Goal: Task Accomplishment & Management: Manage account settings

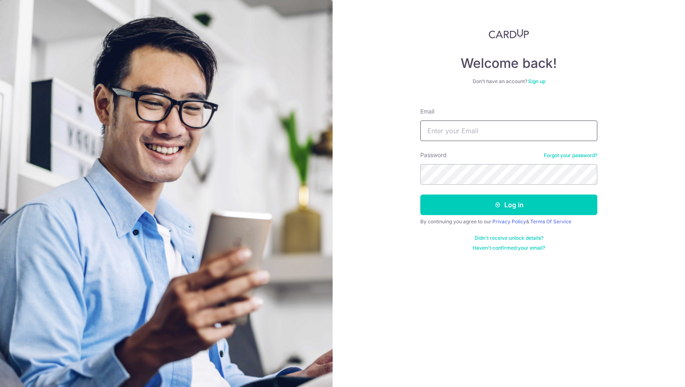
type input "[EMAIL_ADDRESS][DOMAIN_NAME]"
click at [503, 194] on form "Email ak171@hotmail.com Password Forgot your password? Log in By continuing you…" at bounding box center [508, 176] width 177 height 150
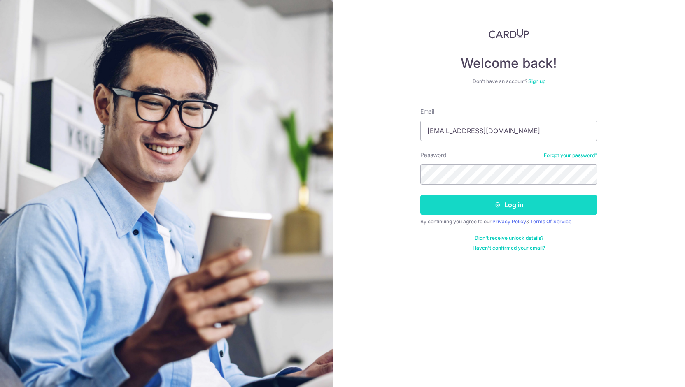
click at [503, 204] on button "Log in" at bounding box center [508, 205] width 177 height 21
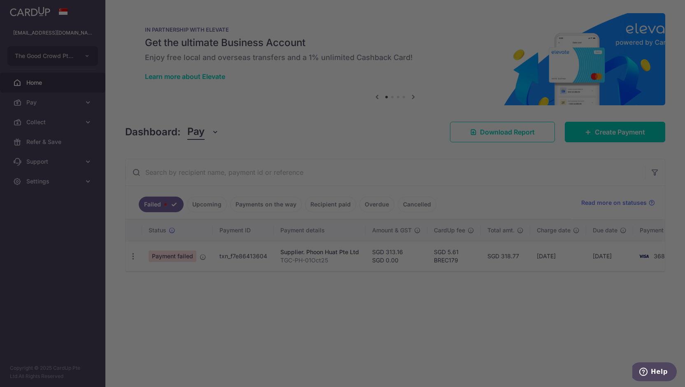
click at [216, 279] on div at bounding box center [346, 195] width 692 height 391
click at [135, 253] on div at bounding box center [346, 195] width 692 height 391
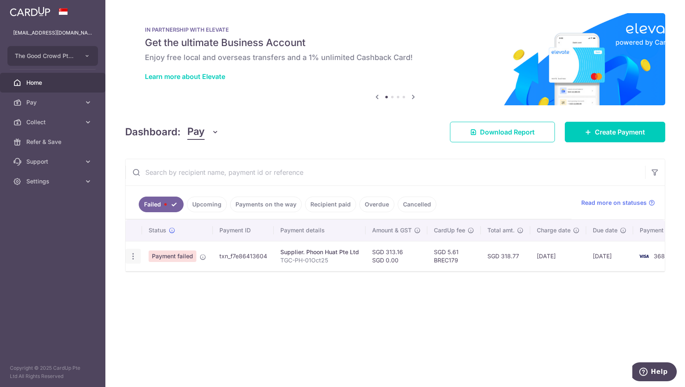
click at [133, 256] on icon "button" at bounding box center [133, 256] width 9 height 9
click at [161, 278] on span "Update payment" at bounding box center [177, 279] width 56 height 10
radio input "true"
type input "313.16"
type input "0.00"
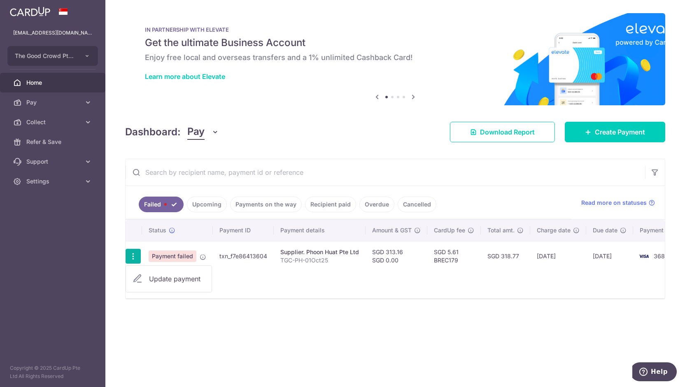
type input "TGC-PH-01Oct25"
type input "TGCPH01Oct25"
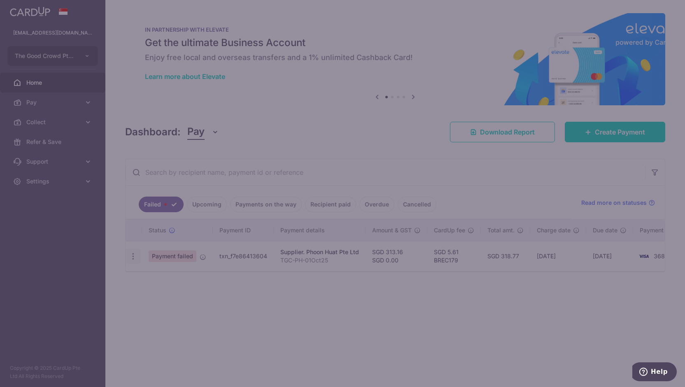
type input "BREC179"
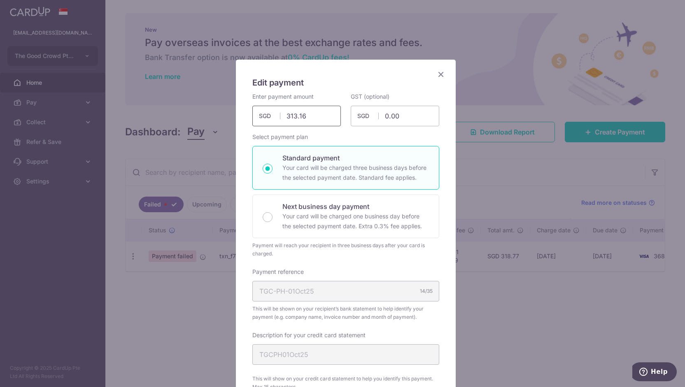
drag, startPoint x: 310, startPoint y: 116, endPoint x: 225, endPoint y: 122, distance: 85.4
click at [225, 122] on div "Edit payment By clicking apply, you will make changes to all payments to Phoon …" at bounding box center [342, 193] width 685 height 387
type input "877.89"
click at [237, 142] on div "Edit payment By clicking apply, you will make changes to all payments to Phoon …" at bounding box center [346, 368] width 220 height 617
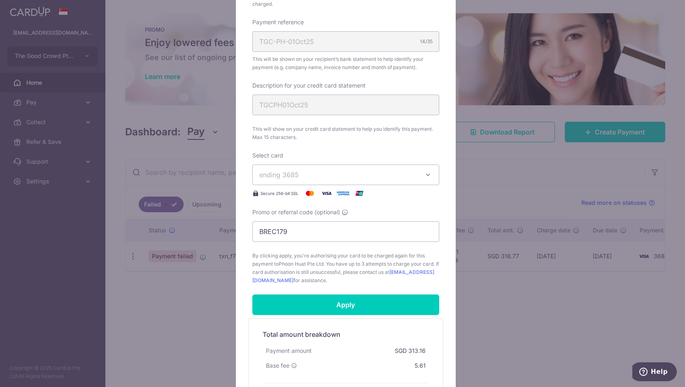
scroll to position [251, 0]
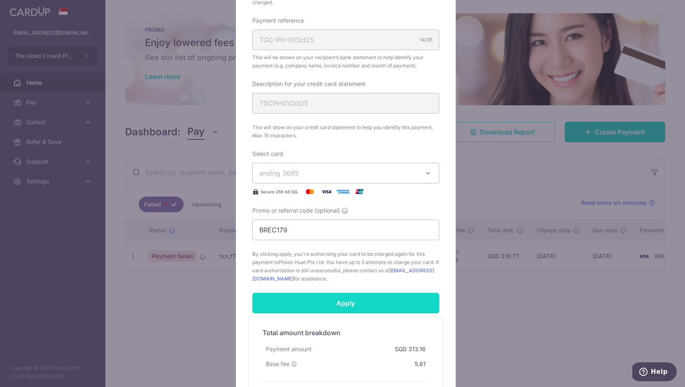
click at [333, 304] on input "Apply" at bounding box center [345, 303] width 187 height 21
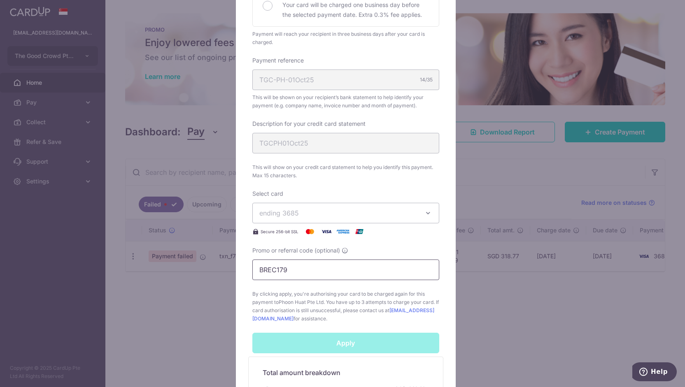
scroll to position [161, 0]
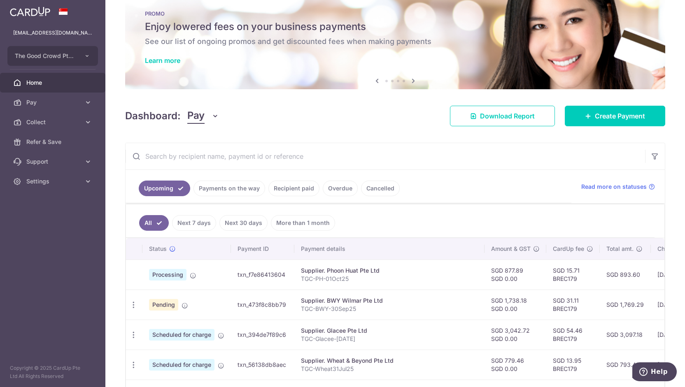
scroll to position [16, 0]
click at [271, 154] on input "text" at bounding box center [385, 157] width 519 height 26
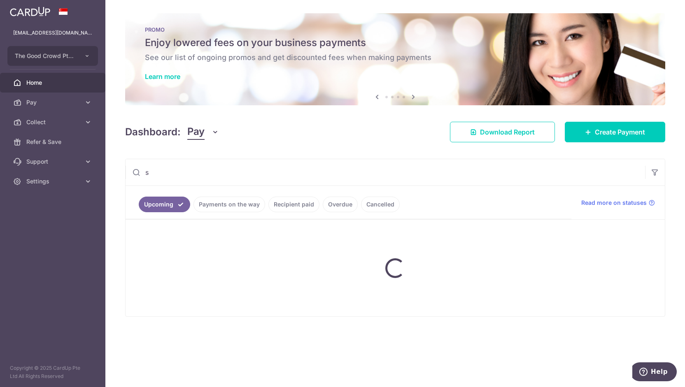
scroll to position [0, 0]
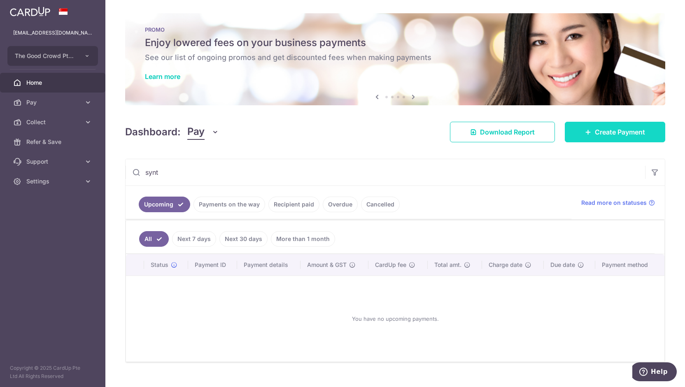
type input "synt"
click at [585, 130] on icon at bounding box center [588, 132] width 7 height 7
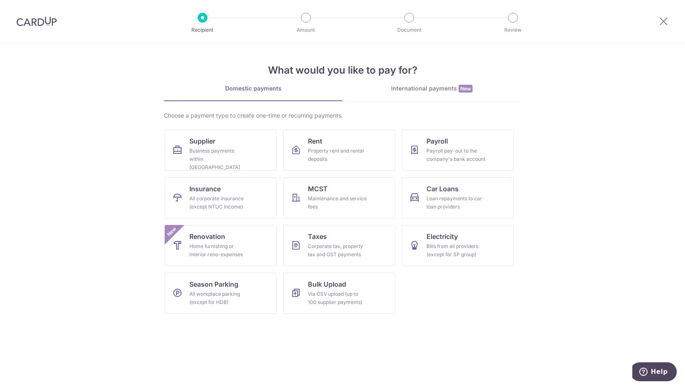
click at [241, 174] on ul "Supplier Business payments within Singapore Rent Property rent and rental depos…" at bounding box center [343, 225] width 356 height 191
click at [241, 159] on div "Business payments within Singapore" at bounding box center [218, 159] width 59 height 25
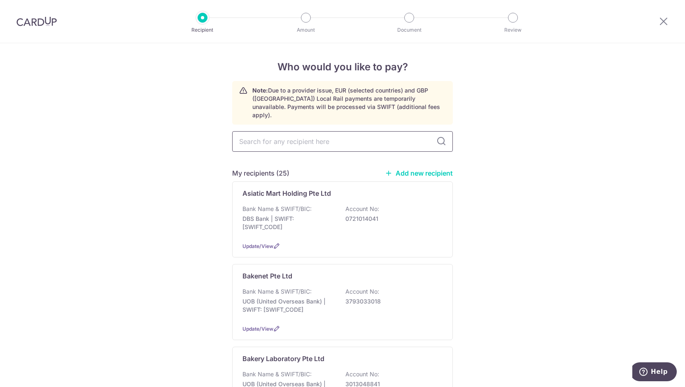
click at [309, 131] on input "text" at bounding box center [342, 141] width 221 height 21
type input "synte"
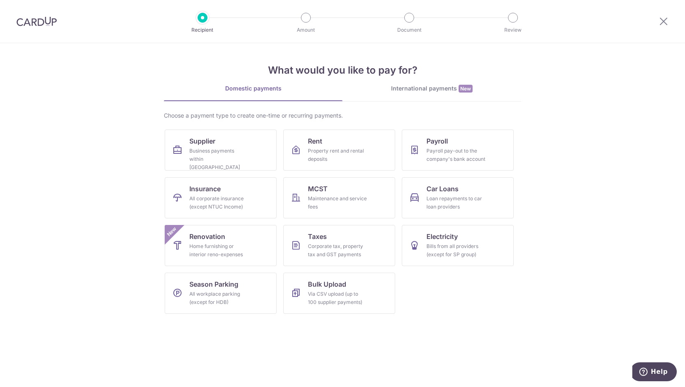
click at [46, 23] on img at bounding box center [36, 21] width 40 height 10
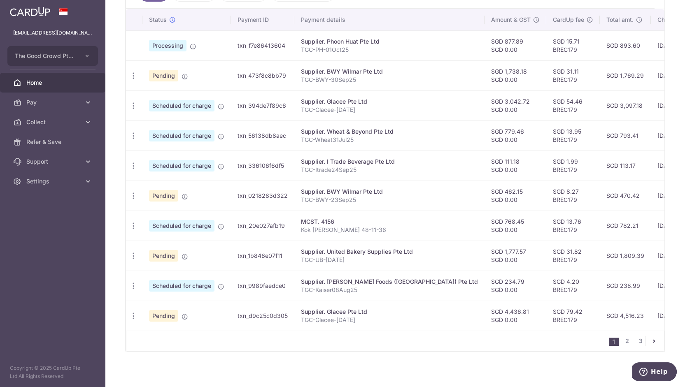
scroll to position [235, 0]
click at [637, 342] on link "3" at bounding box center [640, 342] width 10 height 10
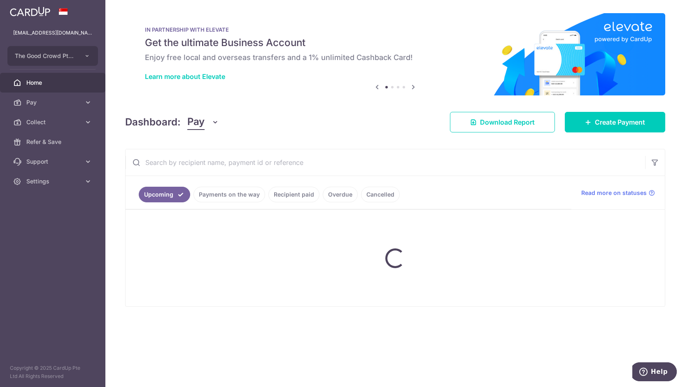
scroll to position [0, 0]
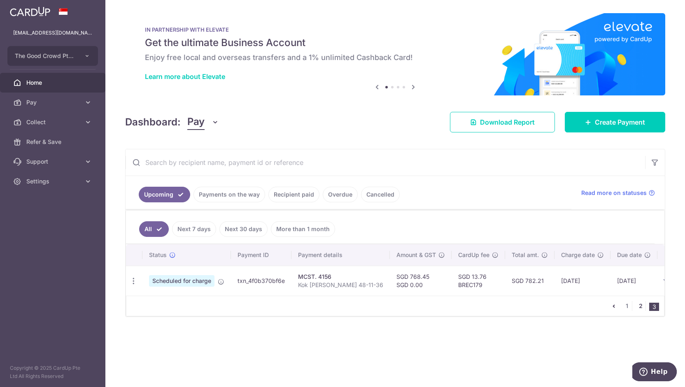
click at [641, 308] on link "2" at bounding box center [640, 306] width 10 height 10
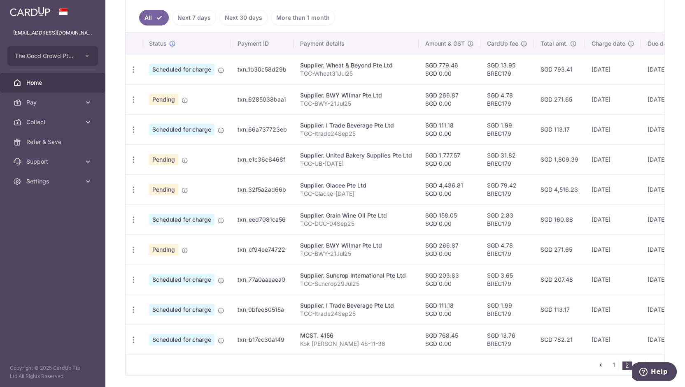
scroll to position [212, 0]
click at [134, 156] on icon "button" at bounding box center [133, 159] width 9 height 9
click at [160, 181] on span "Update payment" at bounding box center [177, 182] width 56 height 10
radio input "true"
type input "1,777.57"
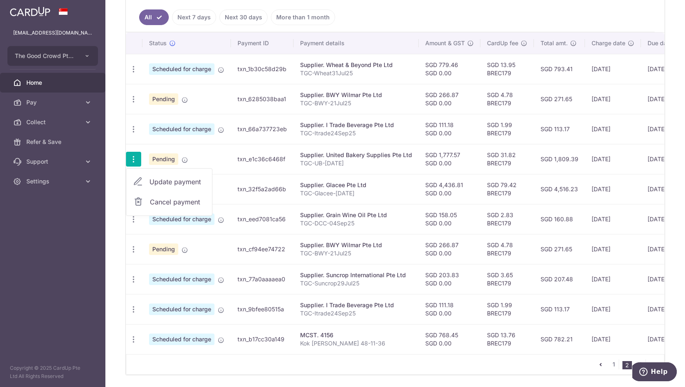
type input "0.00"
type input "[DATE]"
type input "TGC-UB-[DATE]"
type input "TGCUB12Sep25"
type input "BREC179"
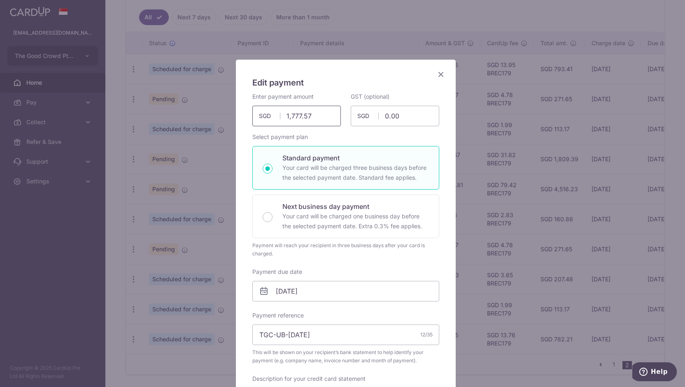
drag, startPoint x: 307, startPoint y: 117, endPoint x: 266, endPoint y: 115, distance: 41.2
click at [266, 115] on div "1,777.57 1777.57 SGD" at bounding box center [296, 116] width 88 height 21
drag, startPoint x: 318, startPoint y: 113, endPoint x: 242, endPoint y: 112, distance: 76.6
click at [242, 112] on div "Edit payment By clicking apply, you will make changes to all payments to United…" at bounding box center [346, 369] width 220 height 618
type input "678.53"
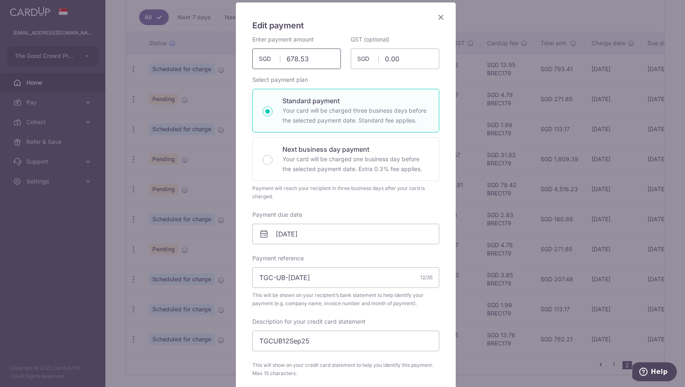
scroll to position [58, 0]
click at [348, 236] on input "16/12/2025" at bounding box center [345, 233] width 187 height 21
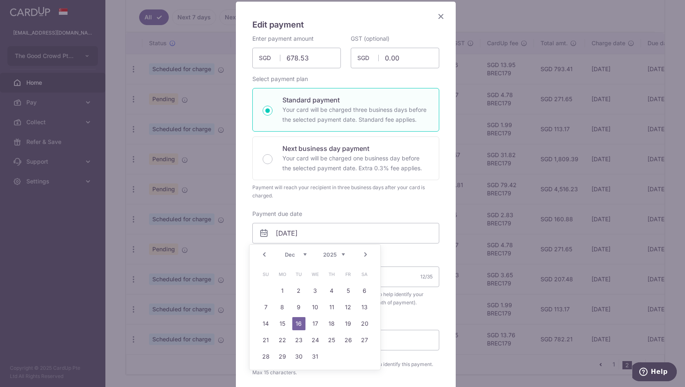
click at [263, 255] on link "Prev" at bounding box center [264, 255] width 10 height 10
click at [336, 306] on link "9" at bounding box center [331, 307] width 13 height 13
type input "[DATE]"
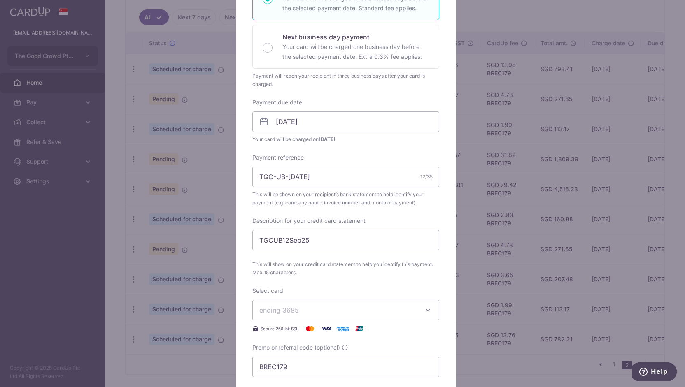
scroll to position [170, 0]
drag, startPoint x: 280, startPoint y: 238, endPoint x: 344, endPoint y: 246, distance: 65.0
click at [344, 246] on input "TGCUB12Sep25" at bounding box center [345, 240] width 187 height 21
type input "TGCUB04Oct"
drag, startPoint x: 285, startPoint y: 176, endPoint x: 299, endPoint y: 177, distance: 14.0
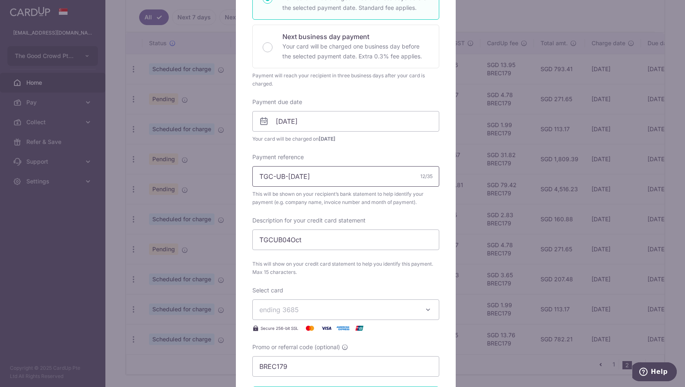
click at [299, 177] on input "TGC-UB-[DATE]" at bounding box center [345, 176] width 187 height 21
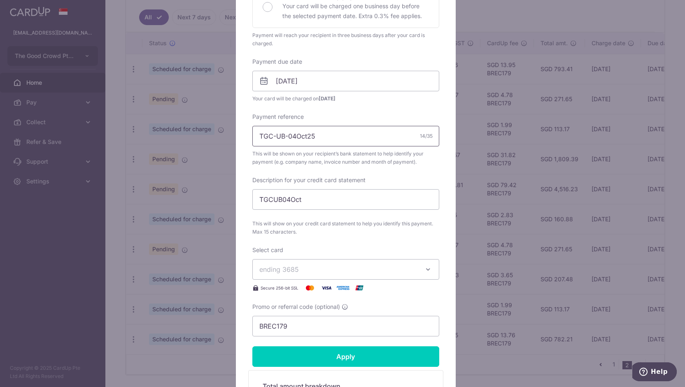
scroll to position [212, 0]
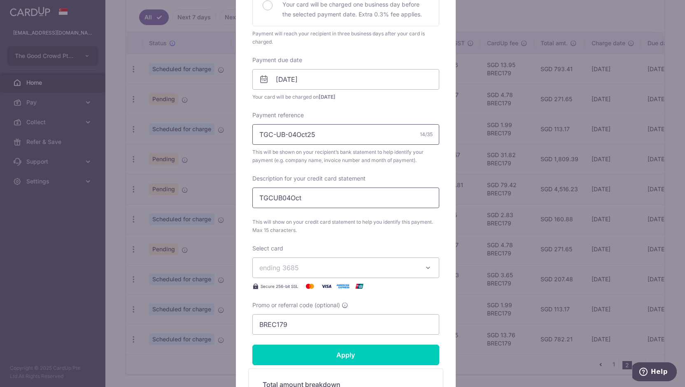
type input "TGC-UB-04Oct25"
click at [307, 200] on input "TGCUB04Oct" at bounding box center [345, 198] width 187 height 21
type input "TGCUB04Oct"
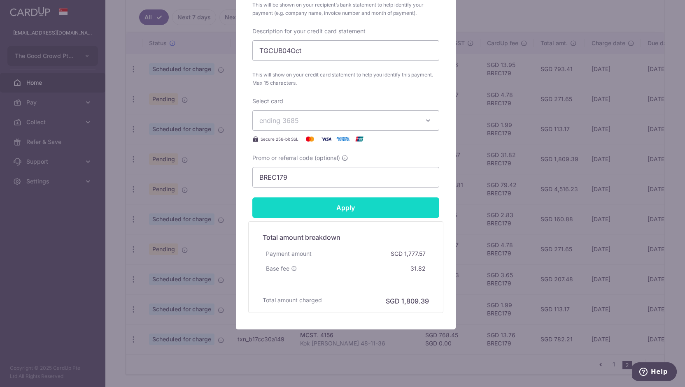
click at [310, 210] on input "Apply" at bounding box center [345, 208] width 187 height 21
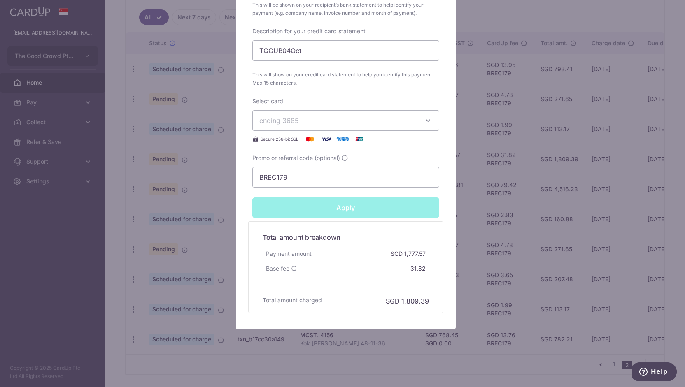
type input "Successfully Applied"
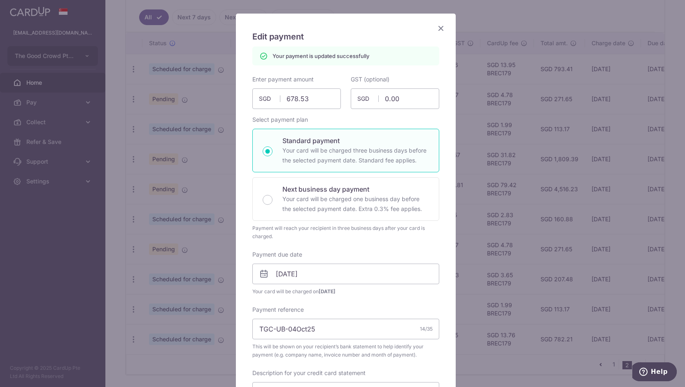
scroll to position [0, 0]
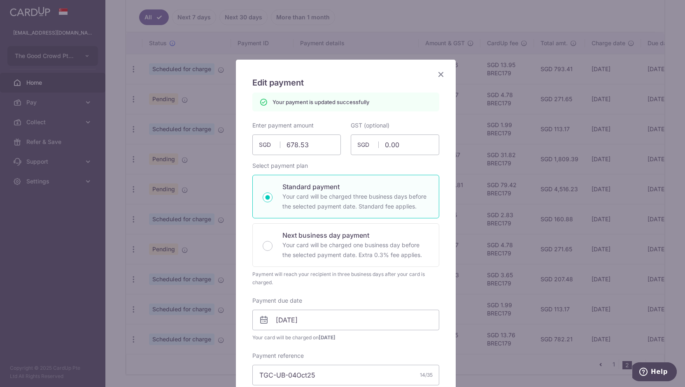
click at [123, 90] on div "Edit payment By clicking apply, you will make changes to all payments to United…" at bounding box center [342, 193] width 685 height 387
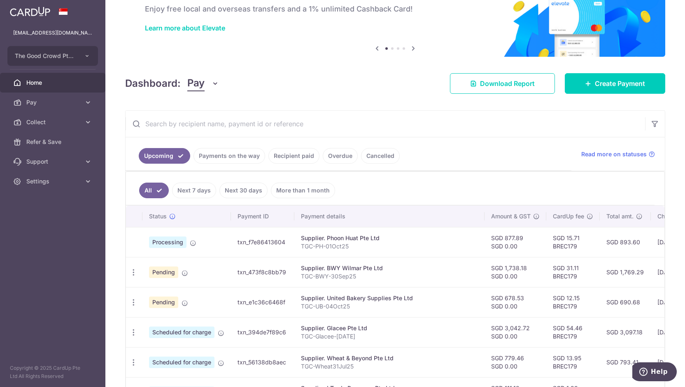
scroll to position [50, 0]
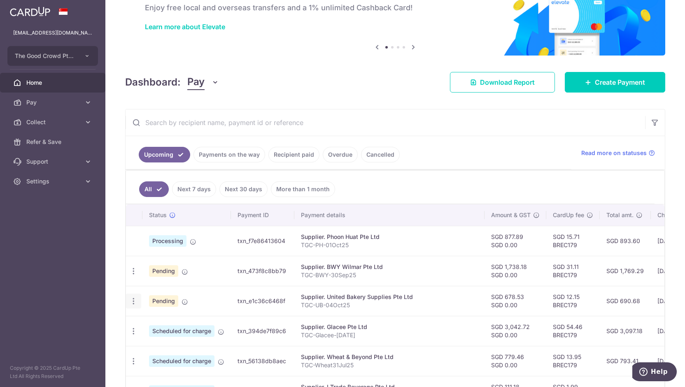
click at [132, 301] on icon "button" at bounding box center [133, 301] width 9 height 9
click at [159, 323] on span "Update payment" at bounding box center [177, 324] width 56 height 10
radio input "true"
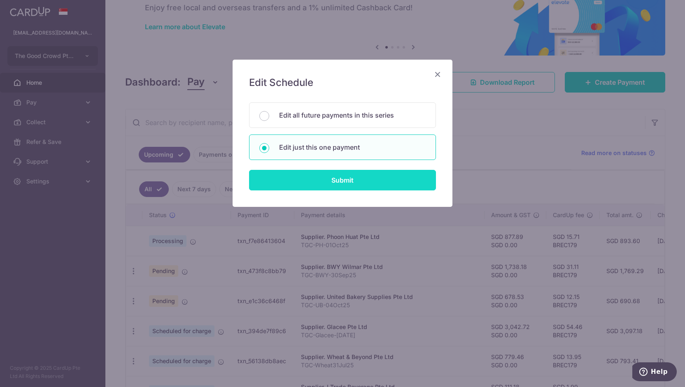
click at [292, 183] on input "Submit" at bounding box center [342, 180] width 187 height 21
radio input "true"
type input "678.53"
type input "0.00"
type input "[DATE]"
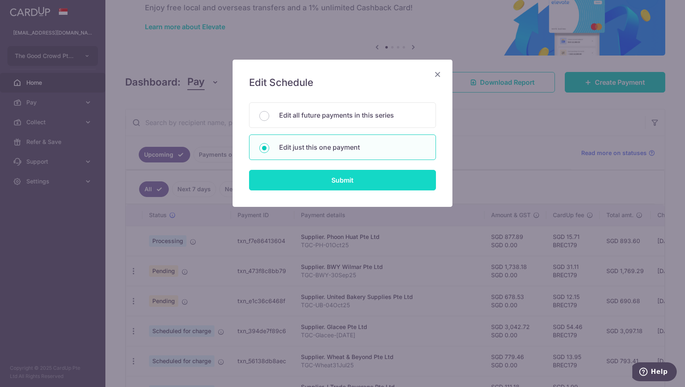
type input "TGC-UB-04Oct25"
type input "TGCUB04Oct"
type input "BREC179"
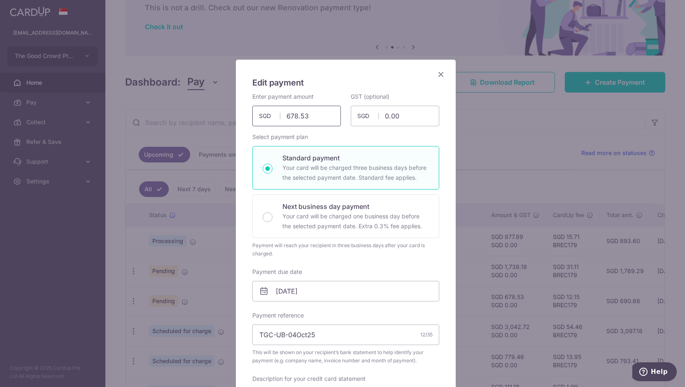
click at [308, 119] on input "678.53" at bounding box center [296, 116] width 88 height 21
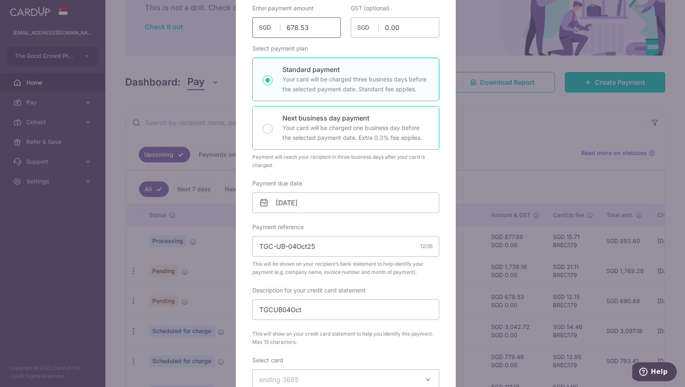
scroll to position [93, 0]
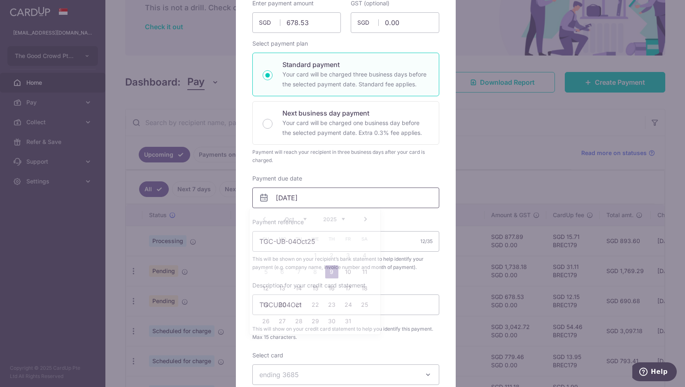
click at [323, 205] on input "[DATE]" at bounding box center [345, 198] width 187 height 21
click at [351, 267] on link "10" at bounding box center [348, 271] width 13 height 13
type input "10/10/2025"
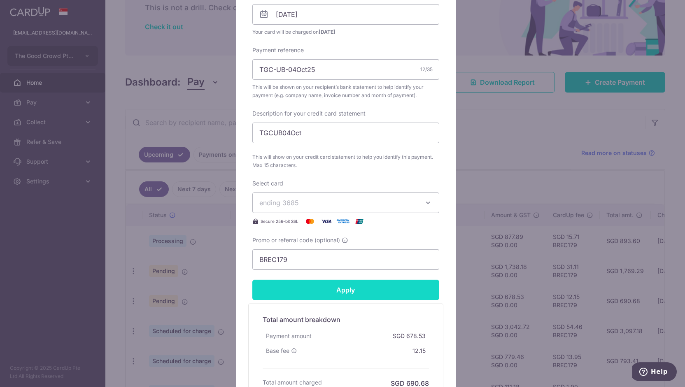
click at [339, 294] on input "Apply" at bounding box center [345, 290] width 187 height 21
type input "Successfully Applied"
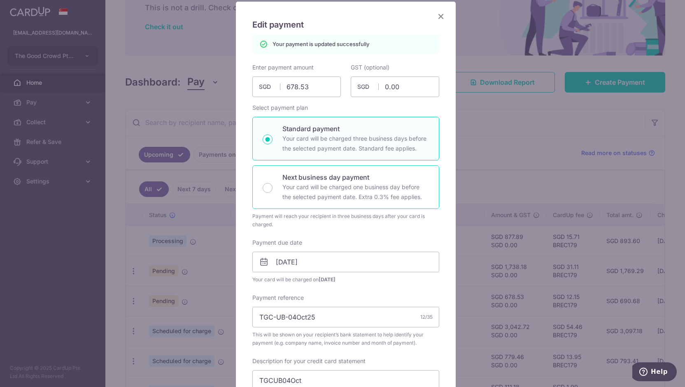
scroll to position [58, 0]
click at [185, 236] on div "Edit payment By clicking apply, you will make changes to all payments to United…" at bounding box center [342, 193] width 685 height 387
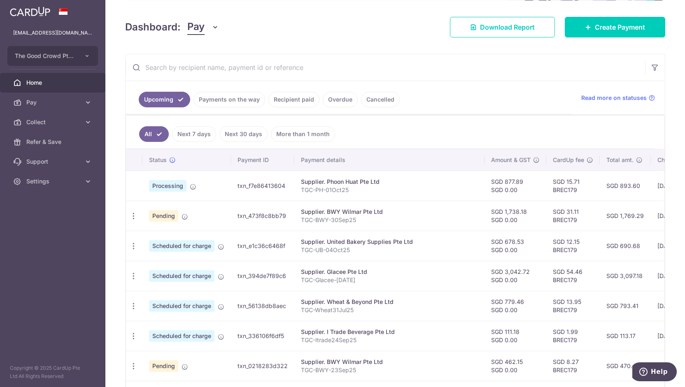
scroll to position [118, 0]
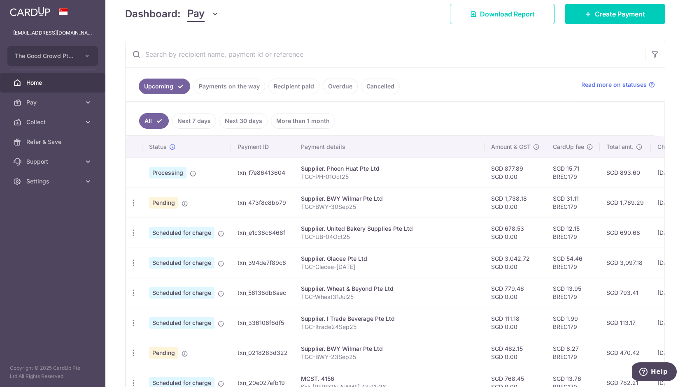
click at [337, 85] on link "Overdue" at bounding box center [340, 87] width 35 height 16
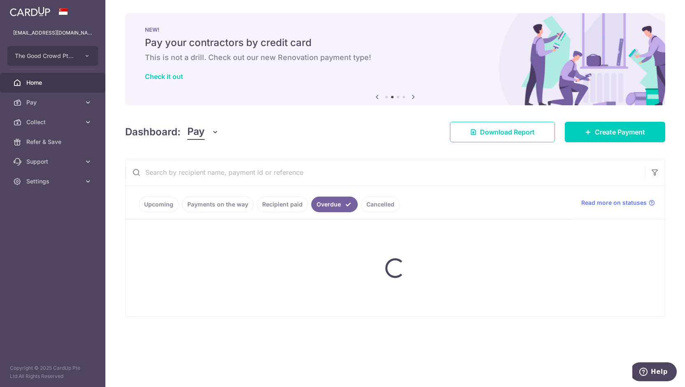
scroll to position [0, 0]
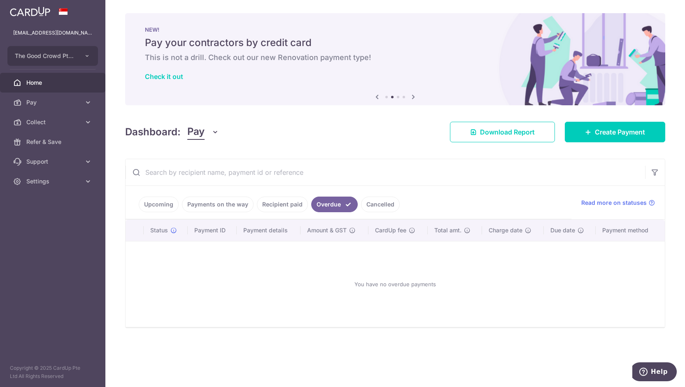
click at [289, 205] on link "Recipient paid" at bounding box center [282, 205] width 51 height 16
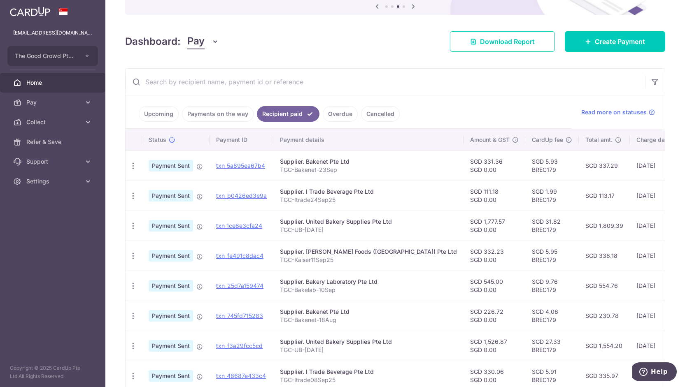
scroll to position [90, 0]
click at [232, 118] on link "Payments on the way" at bounding box center [218, 115] width 72 height 16
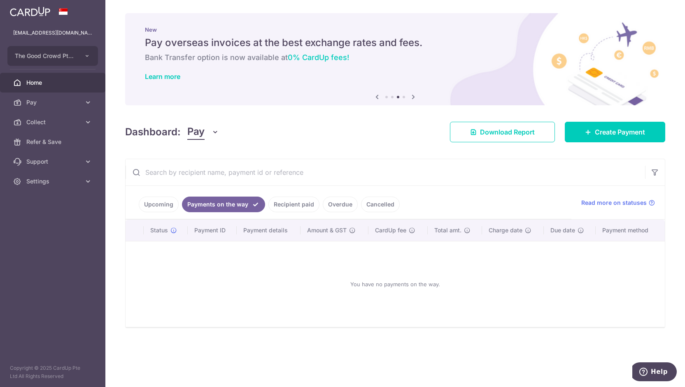
click at [342, 200] on link "Overdue" at bounding box center [340, 205] width 35 height 16
click at [372, 205] on link "Cancelled" at bounding box center [380, 205] width 39 height 16
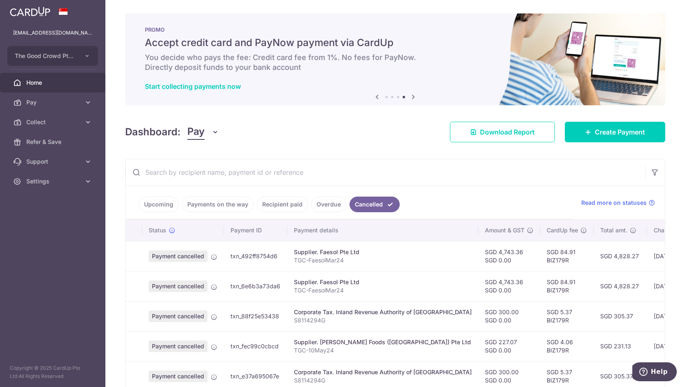
click at [160, 202] on link "Upcoming" at bounding box center [159, 205] width 40 height 16
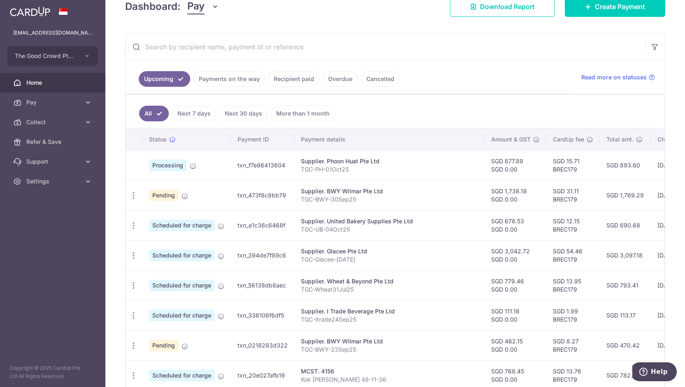
scroll to position [126, 0]
click at [134, 195] on icon "button" at bounding box center [133, 195] width 9 height 9
click at [164, 255] on span "Upload doc" at bounding box center [177, 258] width 56 height 10
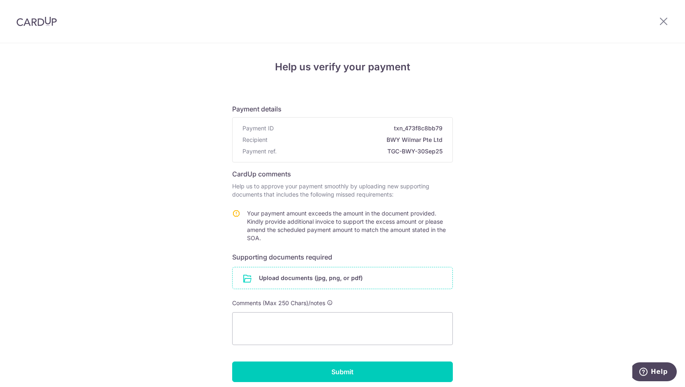
click at [314, 279] on input "file" at bounding box center [343, 278] width 220 height 21
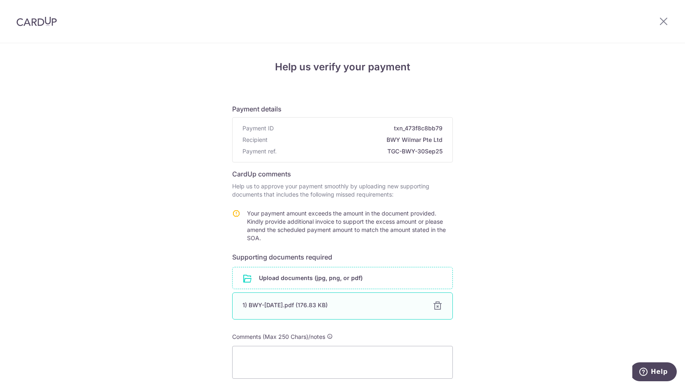
scroll to position [66, 0]
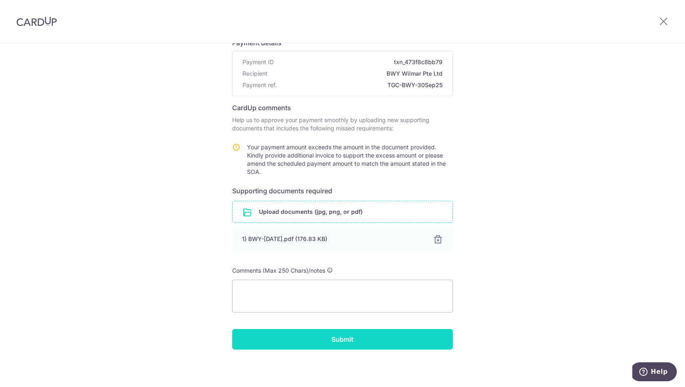
click at [314, 333] on input "Submit" at bounding box center [342, 339] width 221 height 21
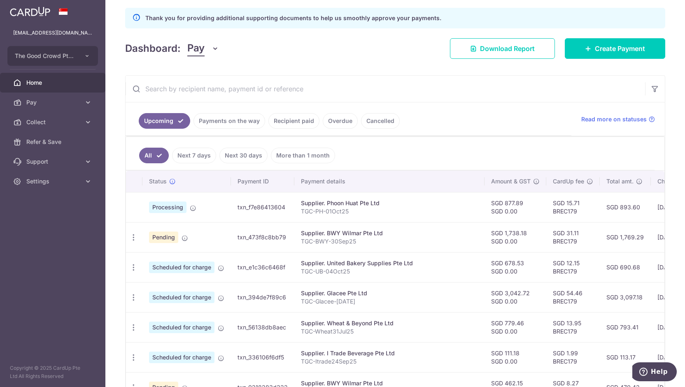
scroll to position [111, 0]
click at [354, 301] on p "TGC-Glacee-[DATE]" at bounding box center [389, 301] width 177 height 8
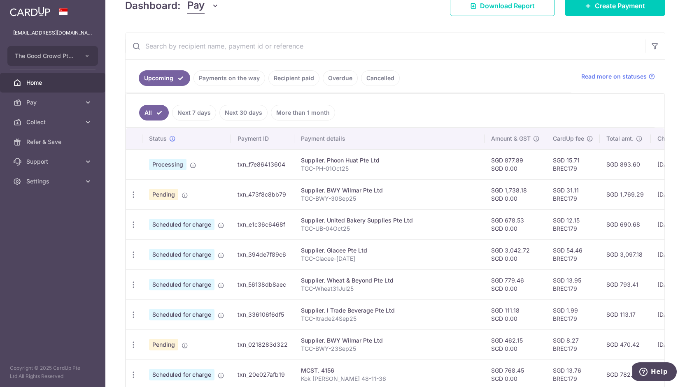
scroll to position [154, 0]
click at [133, 283] on icon "button" at bounding box center [133, 284] width 9 height 9
click at [175, 302] on span "Update payment" at bounding box center [177, 307] width 56 height 10
radio input "true"
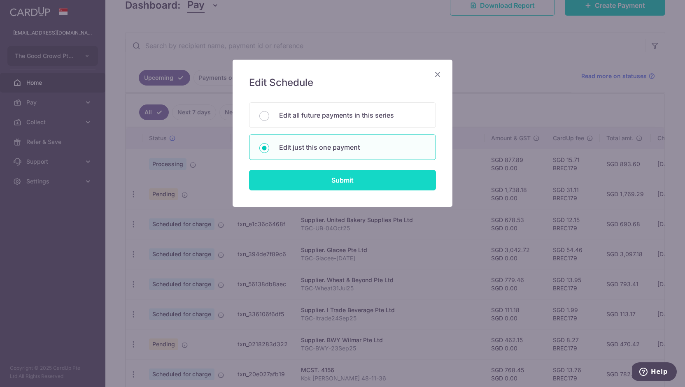
click at [305, 179] on input "Submit" at bounding box center [342, 180] width 187 height 21
radio input "true"
type input "779.46"
type input "0.00"
type input "25/10/2025"
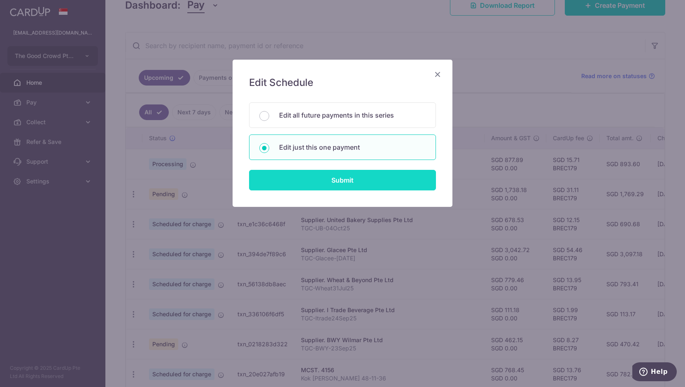
type input "TGC-Wheat31Jul25"
type input "TGCWheat11Sep25"
type input "BREC179"
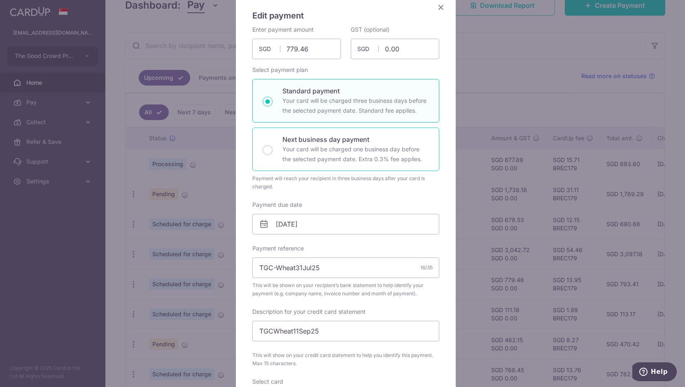
scroll to position [85, 0]
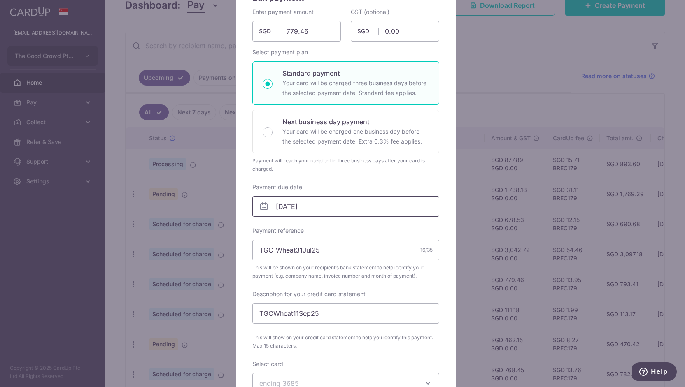
click at [337, 207] on input "25/10/2025" at bounding box center [345, 206] width 187 height 21
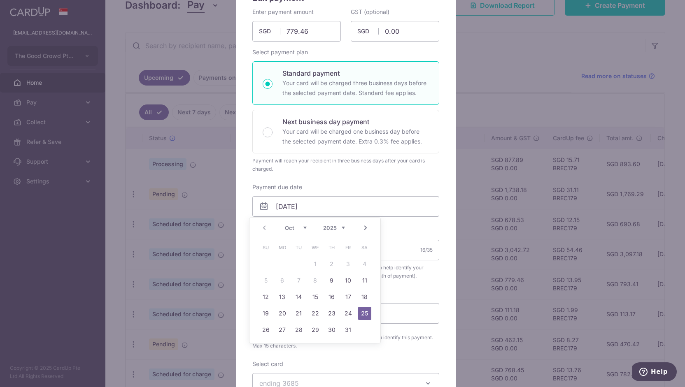
click at [363, 229] on link "Next" at bounding box center [366, 228] width 10 height 10
click at [315, 314] on link "19" at bounding box center [315, 313] width 13 height 13
type input "[DATE]"
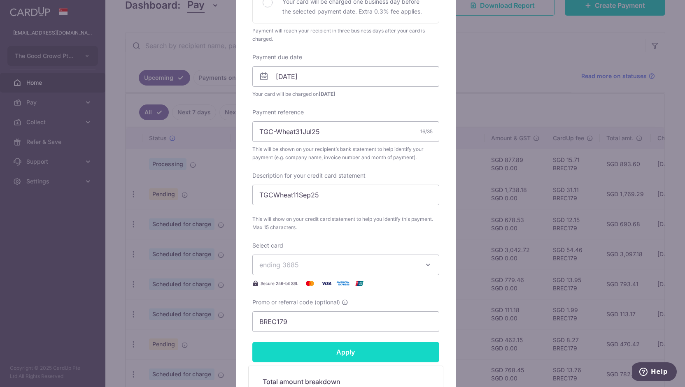
click at [316, 357] on input "Apply" at bounding box center [345, 352] width 187 height 21
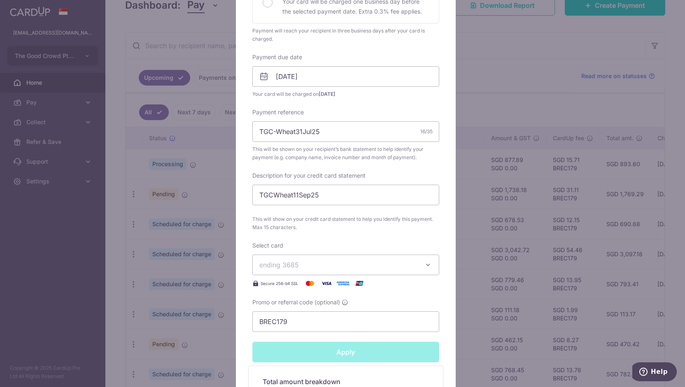
type input "Successfully Applied"
click at [219, 323] on div "Edit payment By clicking apply, you will make changes to all payments to Wheat …" at bounding box center [342, 193] width 685 height 387
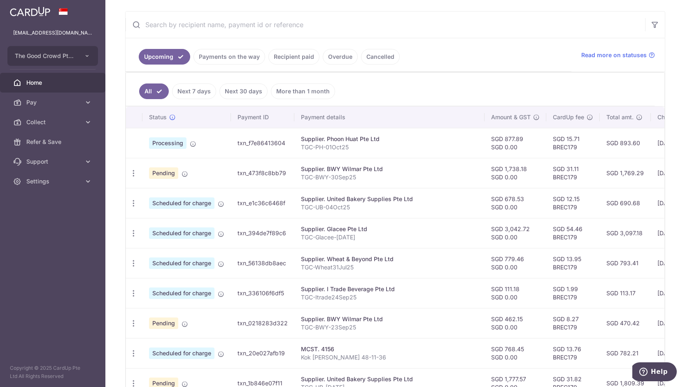
scroll to position [177, 0]
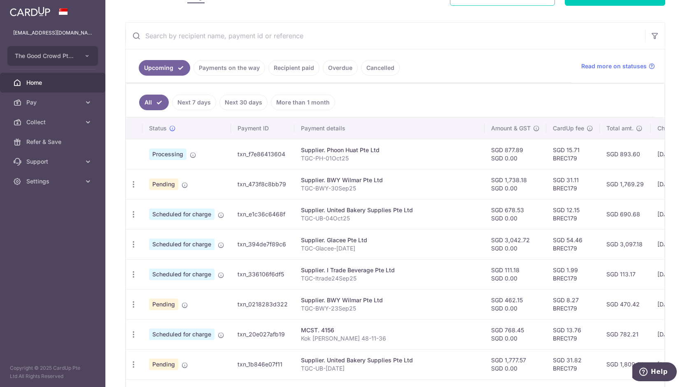
scroll to position [137, 0]
click at [245, 62] on link "Payments on the way" at bounding box center [229, 68] width 72 height 16
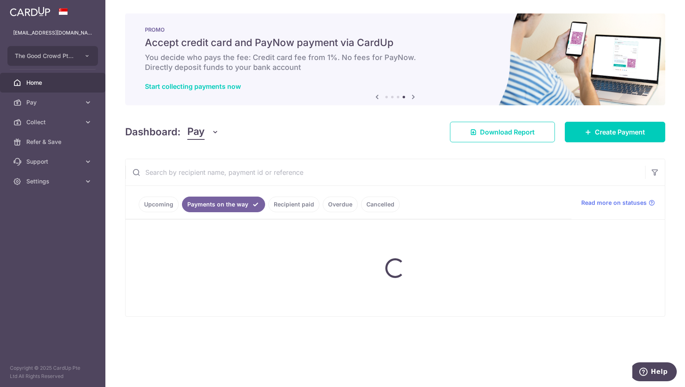
scroll to position [0, 0]
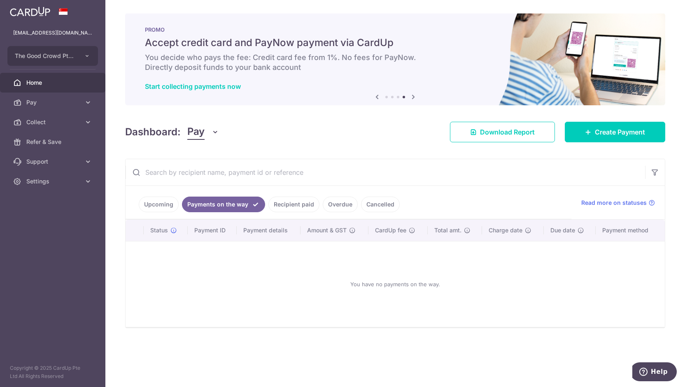
click at [297, 208] on link "Recipient paid" at bounding box center [293, 205] width 51 height 16
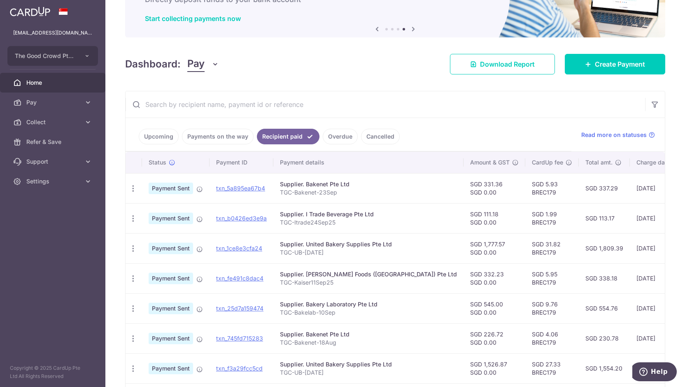
scroll to position [67, 0]
click at [162, 140] on link "Upcoming" at bounding box center [159, 137] width 40 height 16
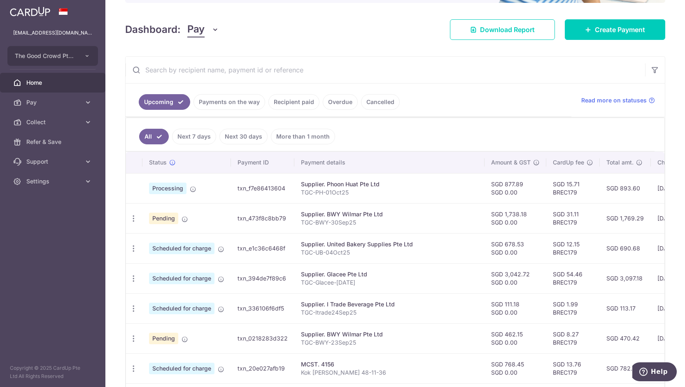
scroll to position [103, 0]
click at [132, 307] on icon "button" at bounding box center [133, 308] width 9 height 9
click at [153, 327] on span "Update payment" at bounding box center [177, 331] width 56 height 10
radio input "true"
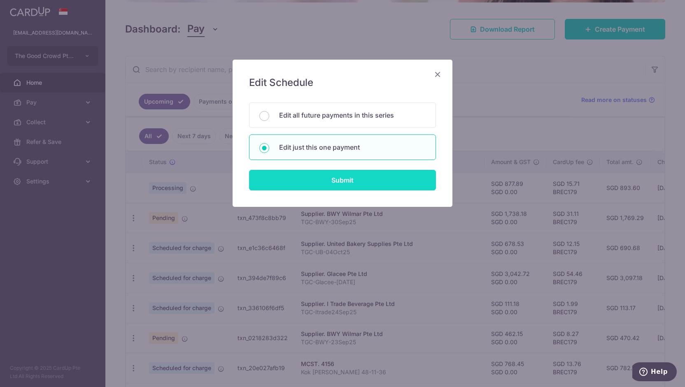
click at [291, 179] on input "Submit" at bounding box center [342, 180] width 187 height 21
radio input "true"
type input "111.18"
type input "0.00"
type input "[DATE]"
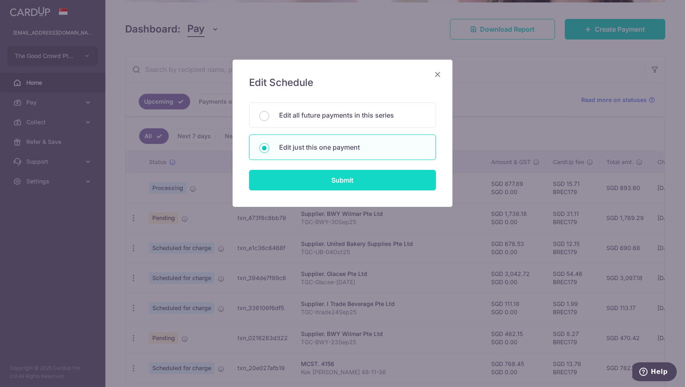
type input "TGC-Itrade24Sep25"
type input "TGCItrade24Se25"
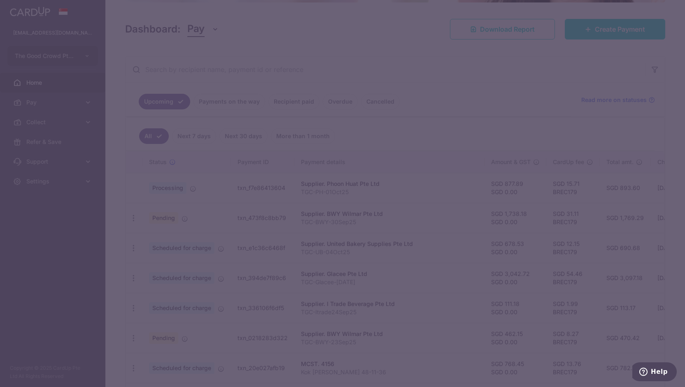
type input "BREC179"
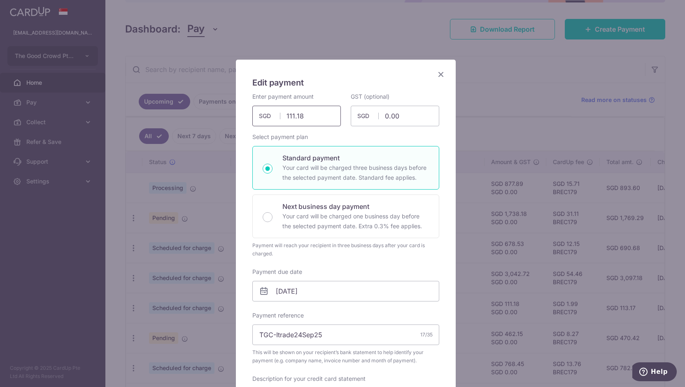
drag, startPoint x: 302, startPoint y: 116, endPoint x: 204, endPoint y: 108, distance: 98.3
click at [218, 109] on div "Edit payment By clicking apply, you will make changes to all payments to I Trad…" at bounding box center [342, 193] width 685 height 387
type input "110.64"
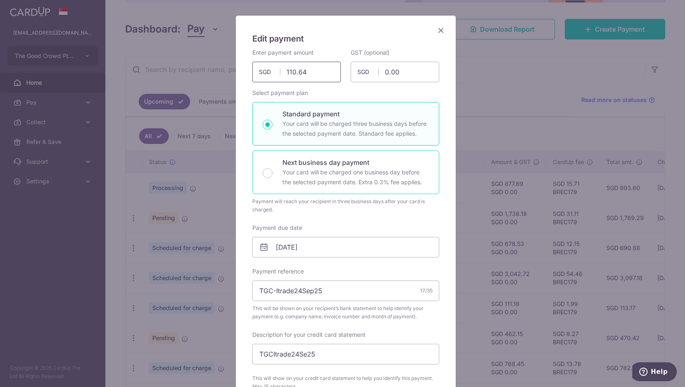
scroll to position [44, 0]
click at [313, 248] on input "02/11/2025" at bounding box center [345, 247] width 187 height 21
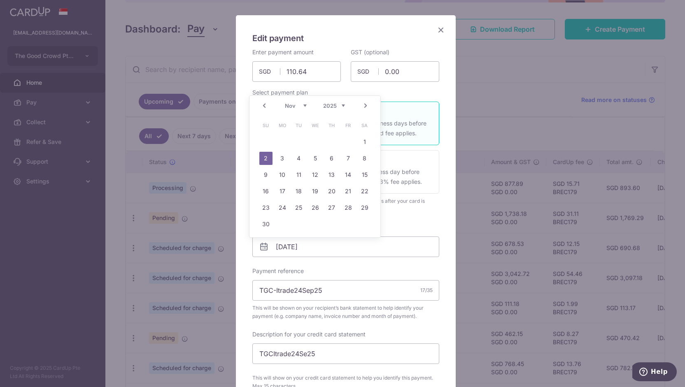
click at [261, 104] on link "Prev" at bounding box center [264, 106] width 10 height 10
click at [331, 158] on link "9" at bounding box center [331, 158] width 13 height 13
type input "[DATE]"
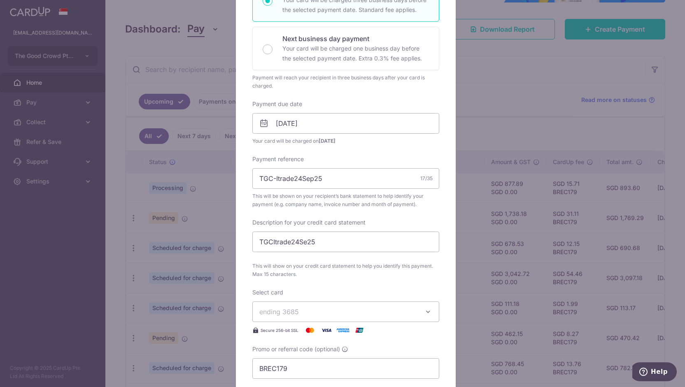
scroll to position [168, 0]
drag, startPoint x: 291, startPoint y: 177, endPoint x: 344, endPoint y: 184, distance: 54.0
click at [344, 184] on input "TGC-Itrade24Sep25" at bounding box center [345, 178] width 187 height 21
type input "TGC-Itrade06Oct25"
drag, startPoint x: 287, startPoint y: 242, endPoint x: 303, endPoint y: 241, distance: 15.3
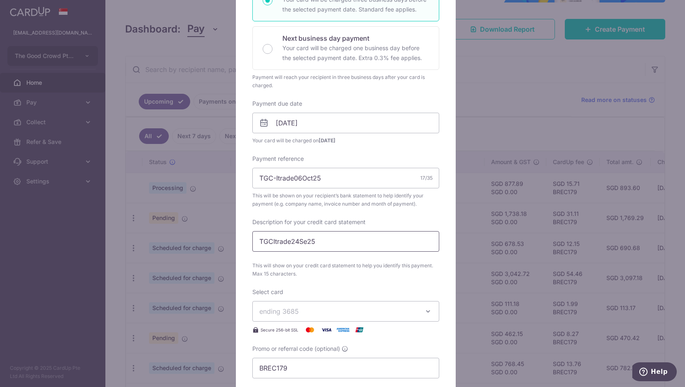
click at [303, 241] on input "TGCItrade24Se25" at bounding box center [345, 241] width 187 height 21
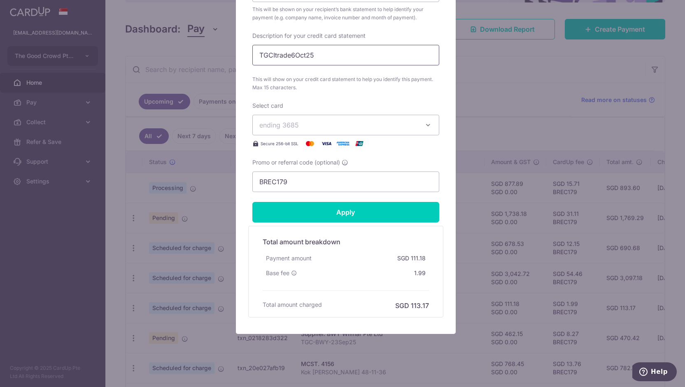
scroll to position [359, 0]
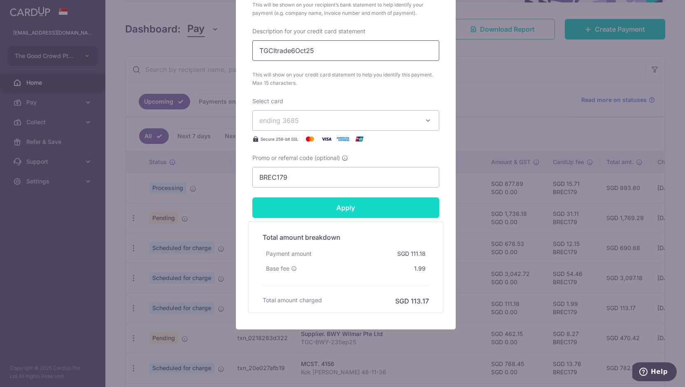
type input "TGCItrade6Oct25"
click at [338, 199] on input "Apply" at bounding box center [345, 208] width 187 height 21
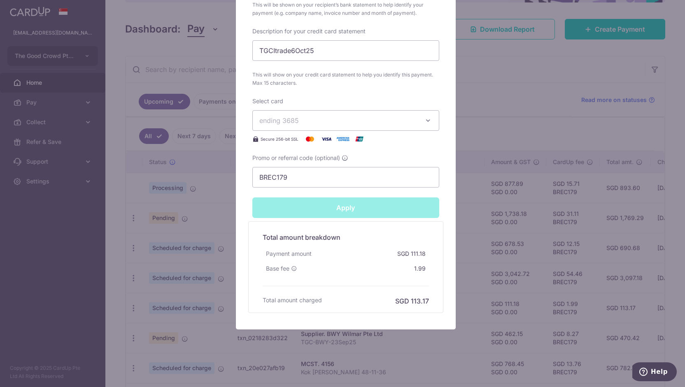
type input "Successfully Applied"
click at [172, 220] on div "Edit payment By clicking apply, you will make changes to all payments to I Trad…" at bounding box center [342, 193] width 685 height 387
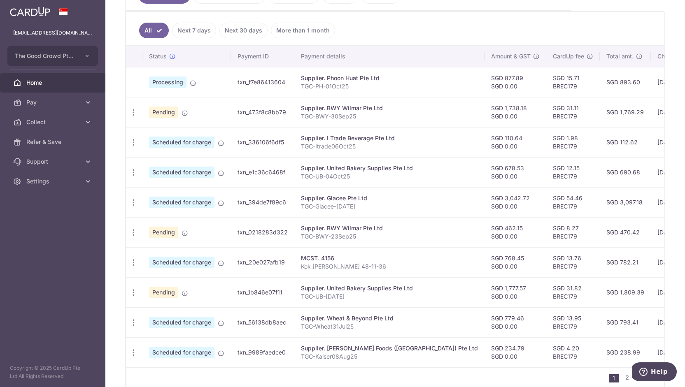
scroll to position [209, 0]
click at [131, 291] on icon "button" at bounding box center [133, 292] width 9 height 9
click at [117, 289] on div "× Pause Schedule Pause all future payments in this series Pause just this one p…" at bounding box center [394, 193] width 579 height 387
